Goal: Information Seeking & Learning: Learn about a topic

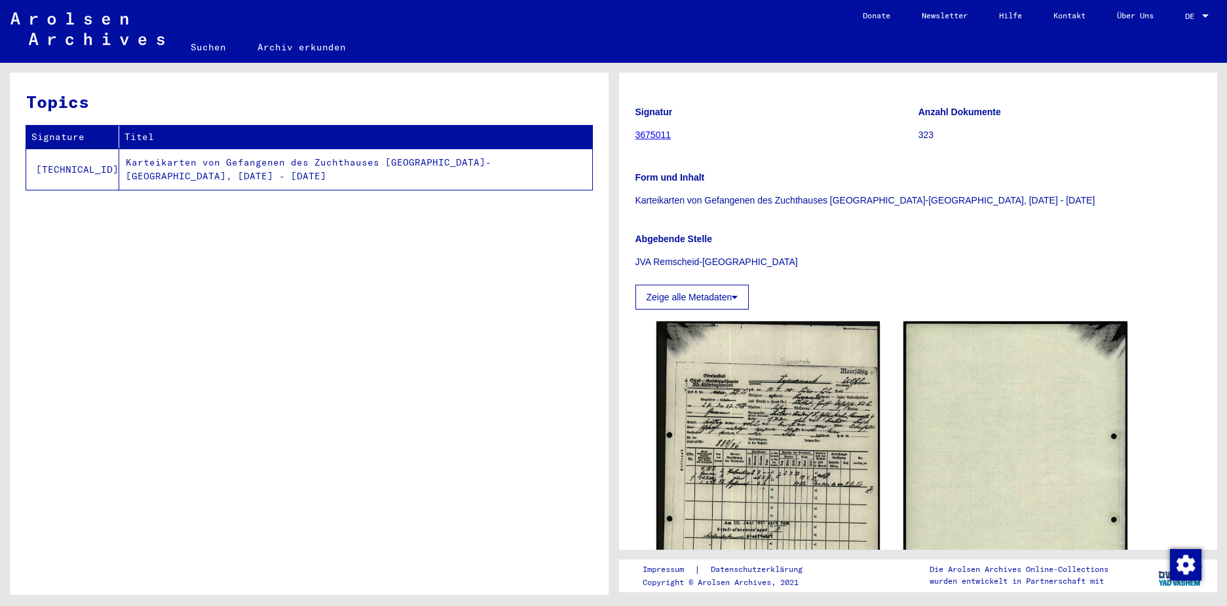
scroll to position [131, 0]
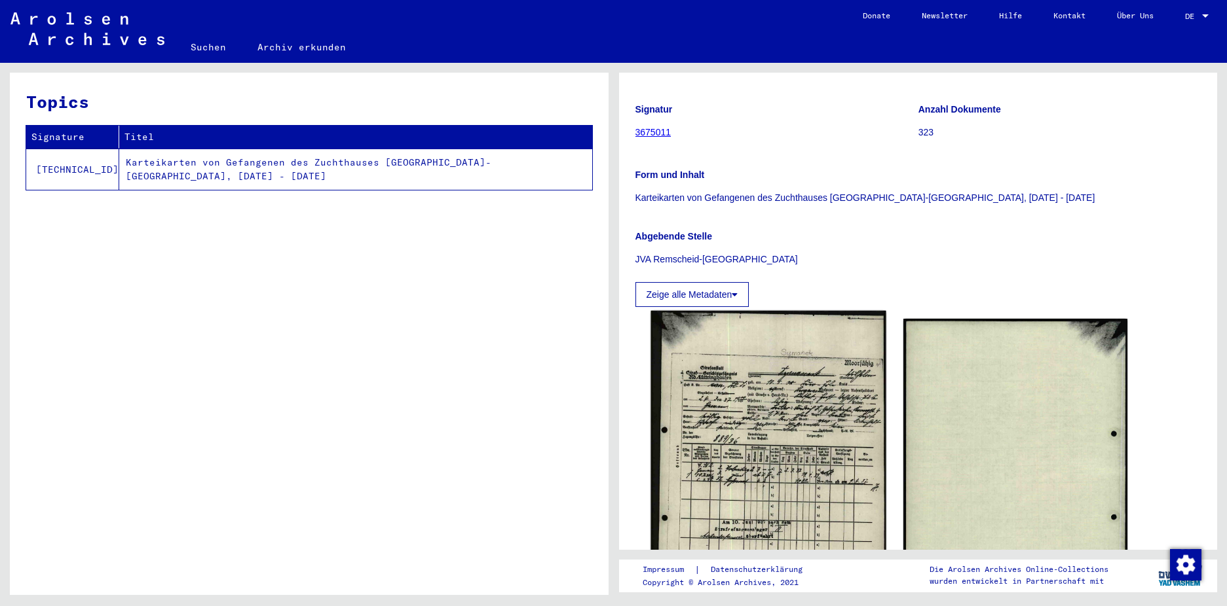
click at [784, 464] on img at bounding box center [767, 474] width 235 height 329
click at [779, 460] on img at bounding box center [767, 474] width 235 height 329
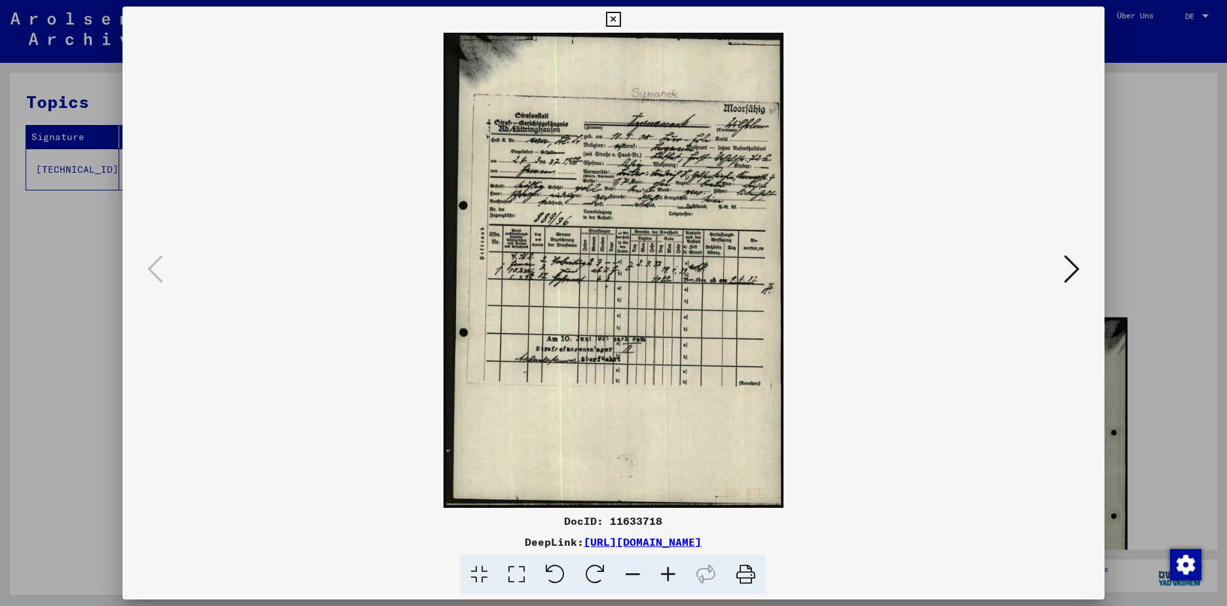
click at [666, 572] on icon at bounding box center [667, 575] width 35 height 40
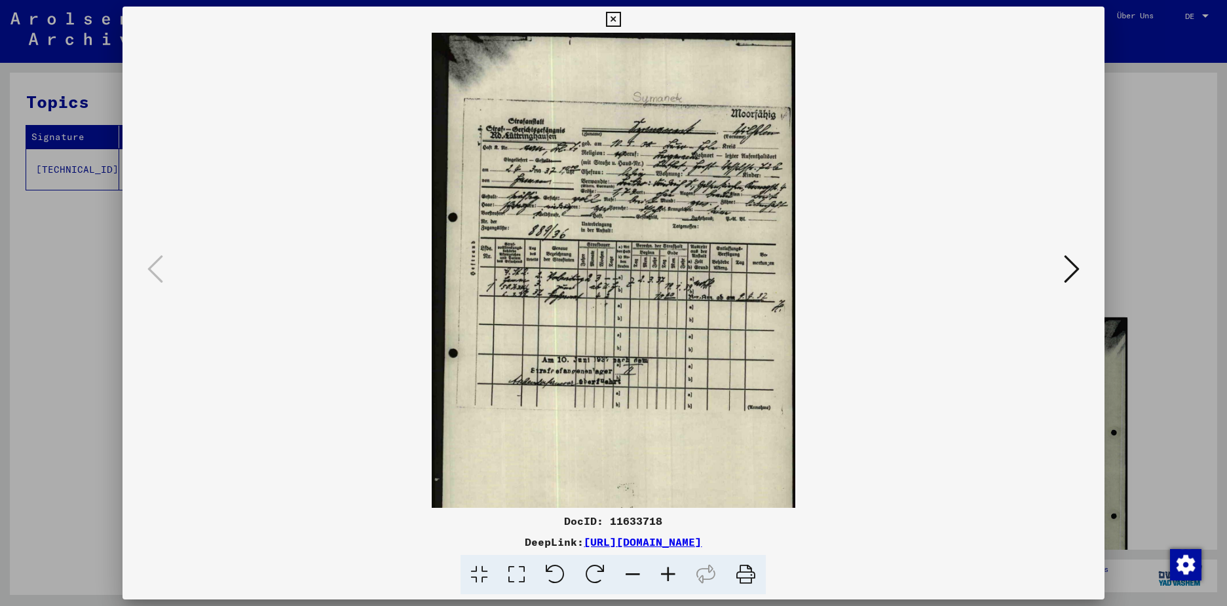
click at [667, 573] on icon at bounding box center [667, 575] width 35 height 40
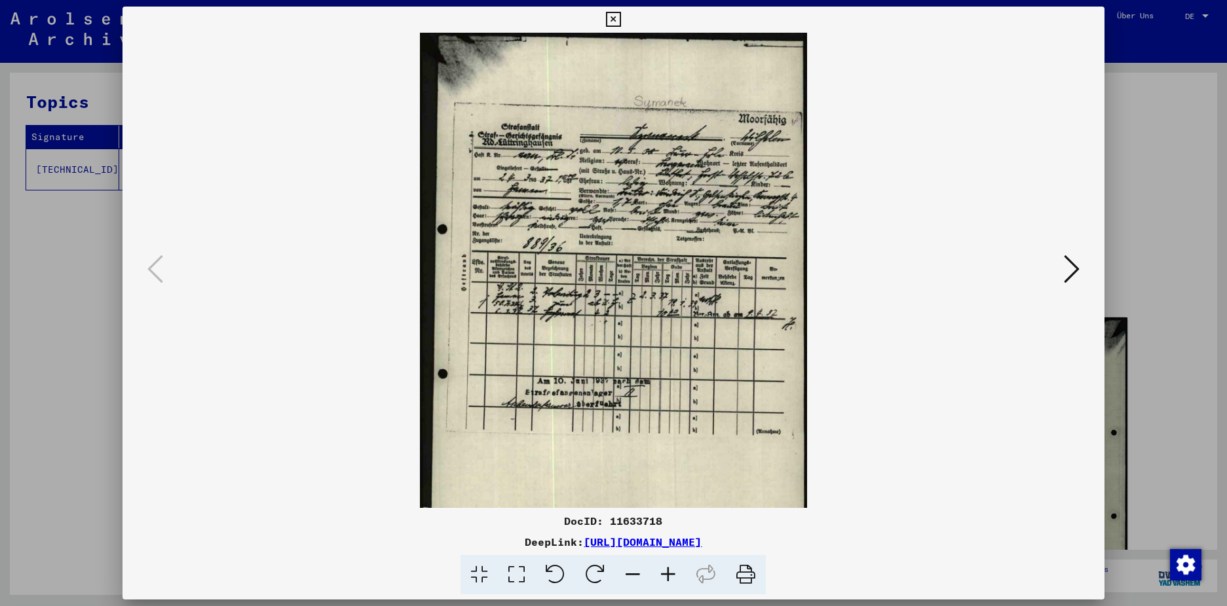
click at [671, 573] on icon at bounding box center [667, 575] width 35 height 40
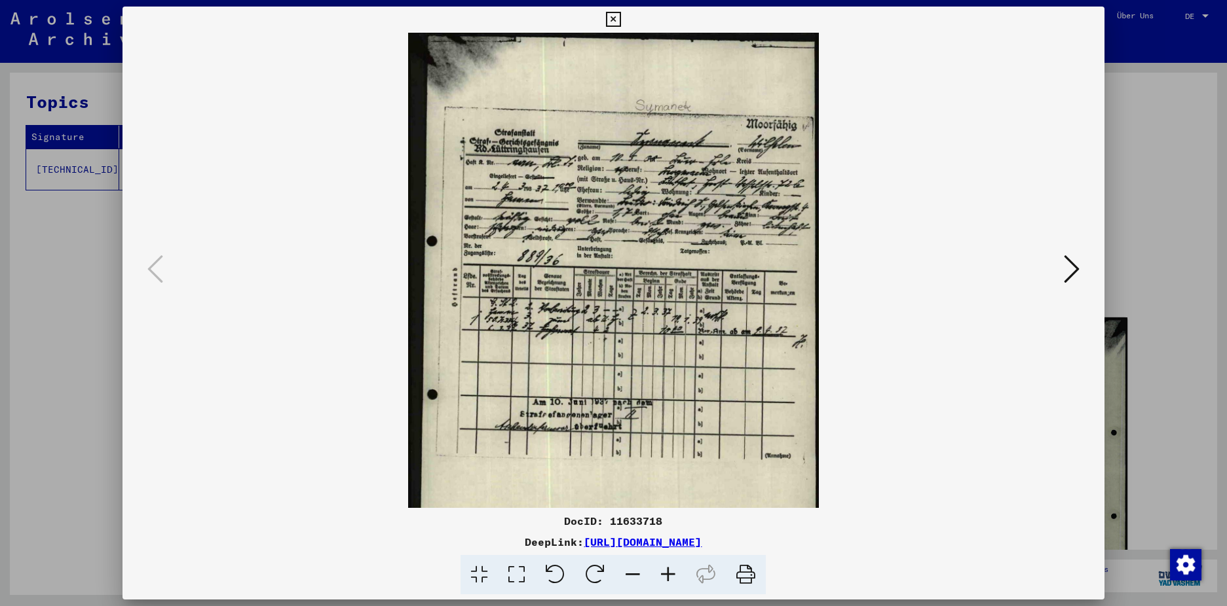
click at [671, 573] on icon at bounding box center [667, 575] width 35 height 40
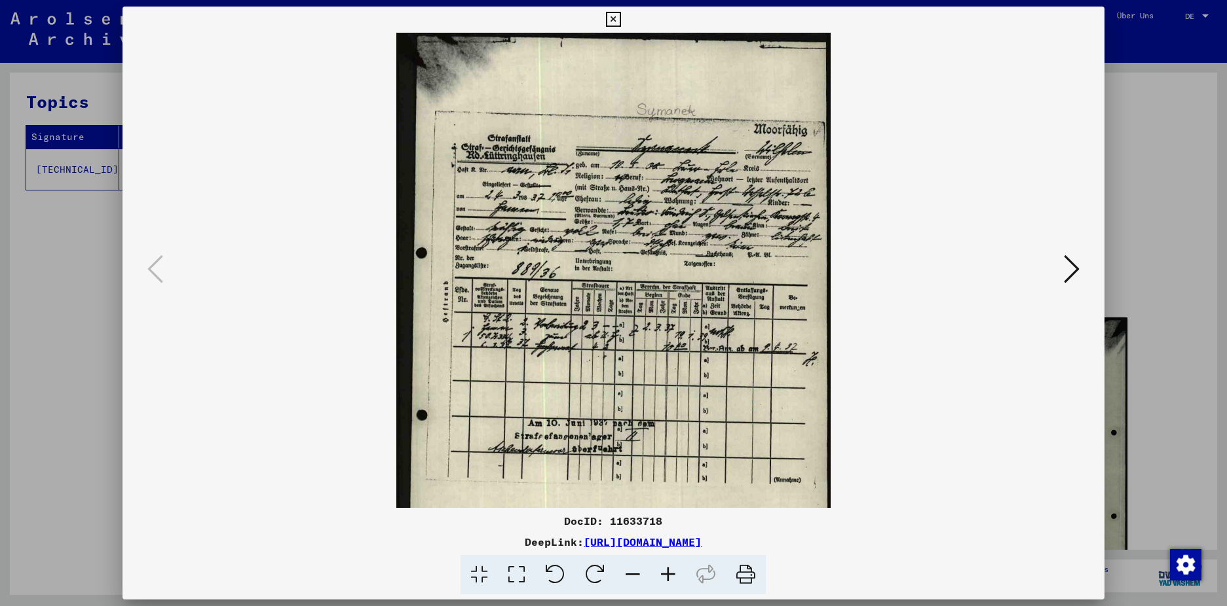
click at [672, 571] on icon at bounding box center [667, 575] width 35 height 40
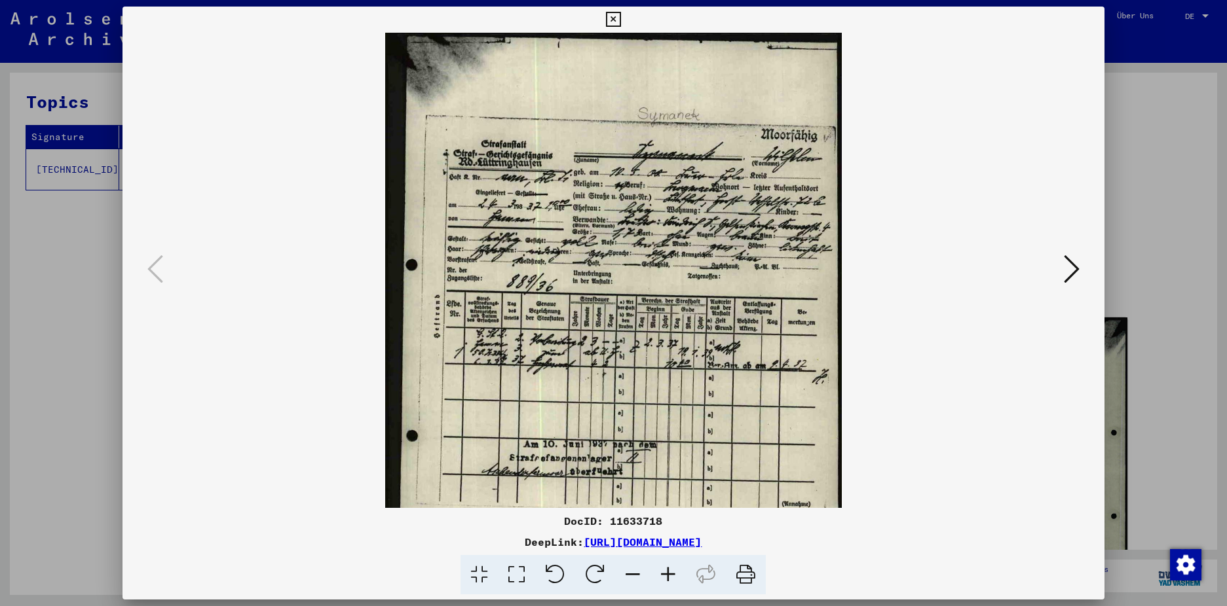
click at [675, 570] on icon at bounding box center [667, 575] width 35 height 40
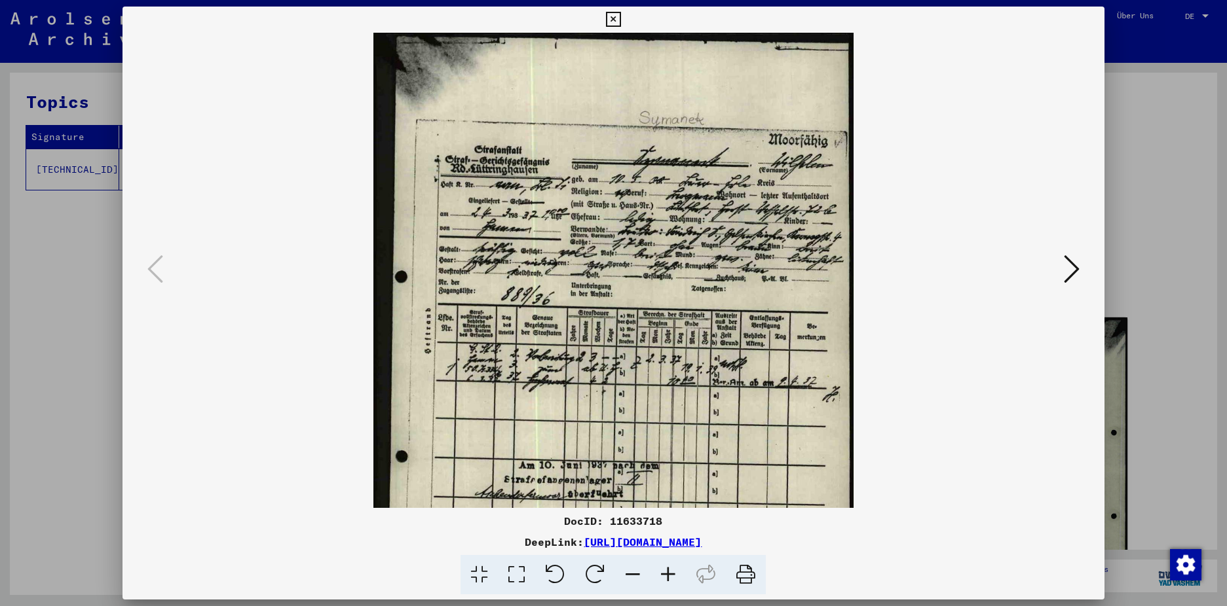
click at [676, 568] on icon at bounding box center [667, 575] width 35 height 40
